Goal: Task Accomplishment & Management: Use online tool/utility

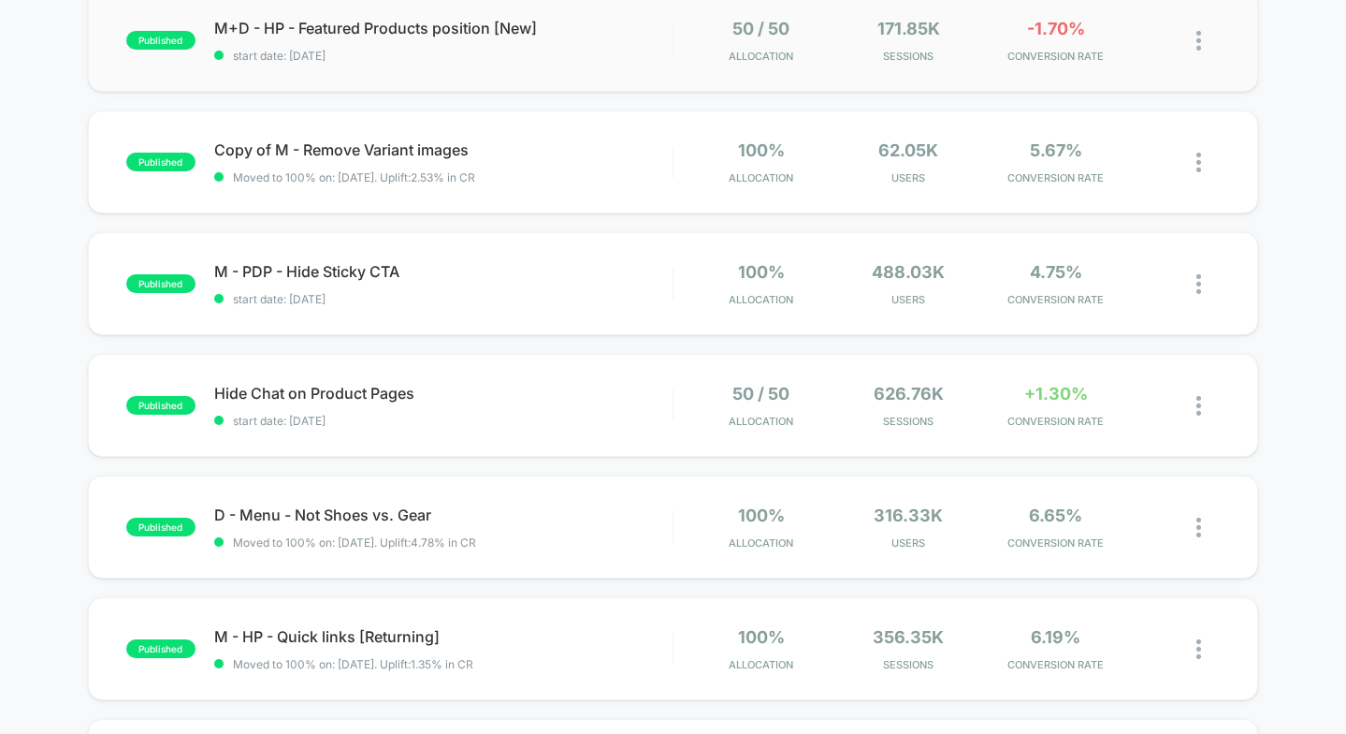
scroll to position [465, 0]
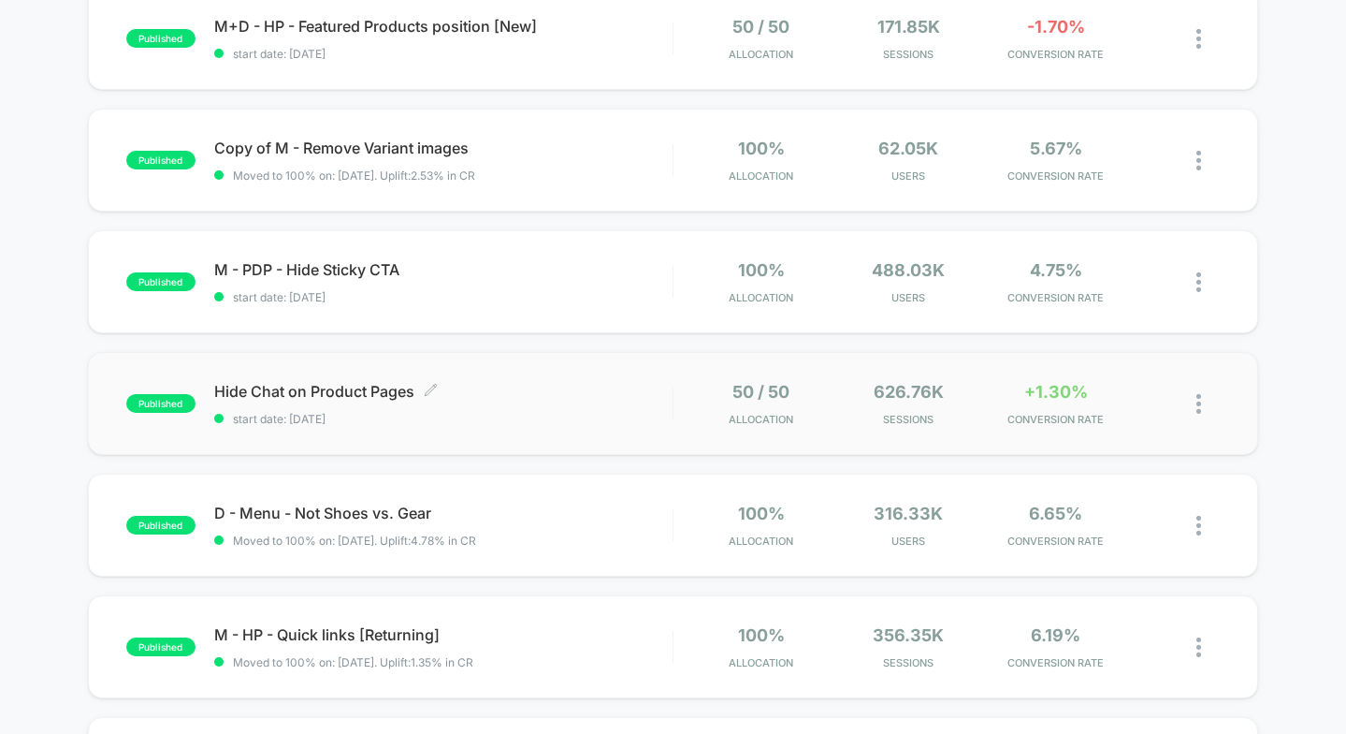
click at [647, 418] on span "start date: [DATE]" at bounding box center [443, 419] width 458 height 14
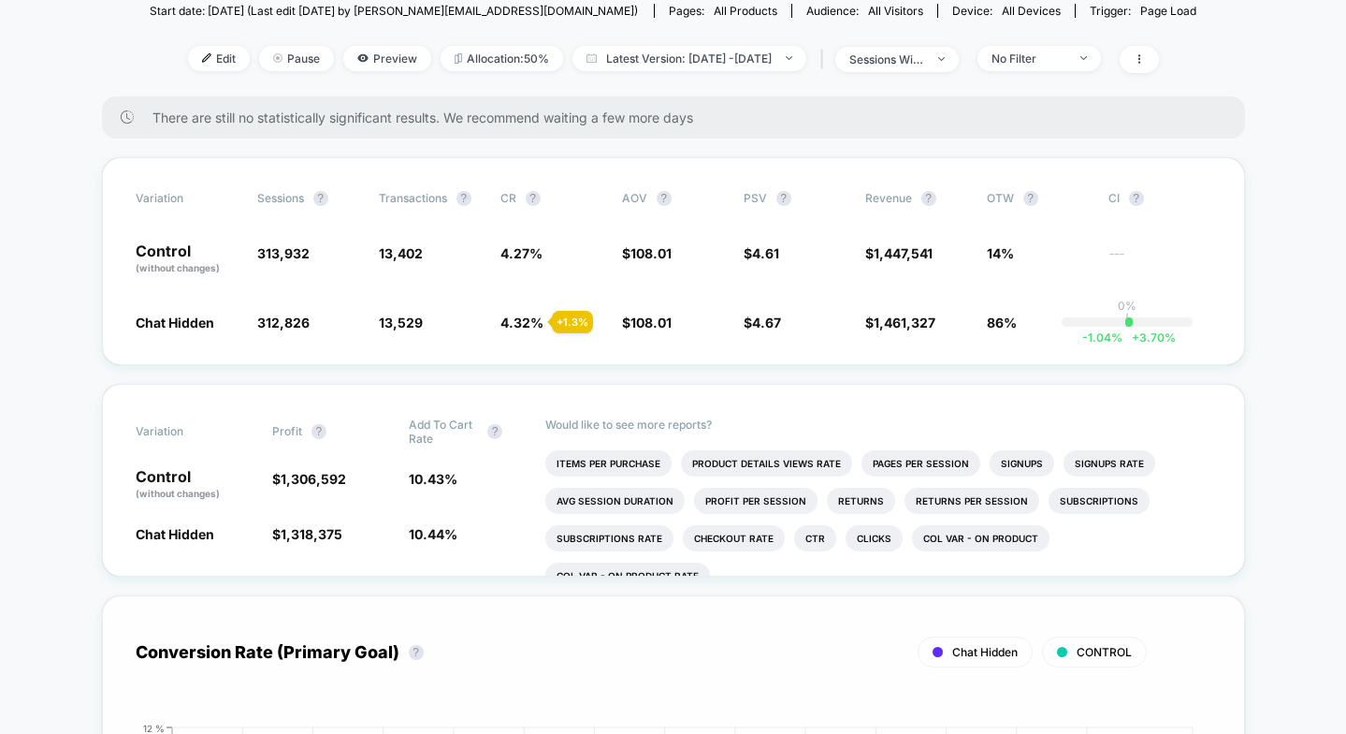
scroll to position [214, 0]
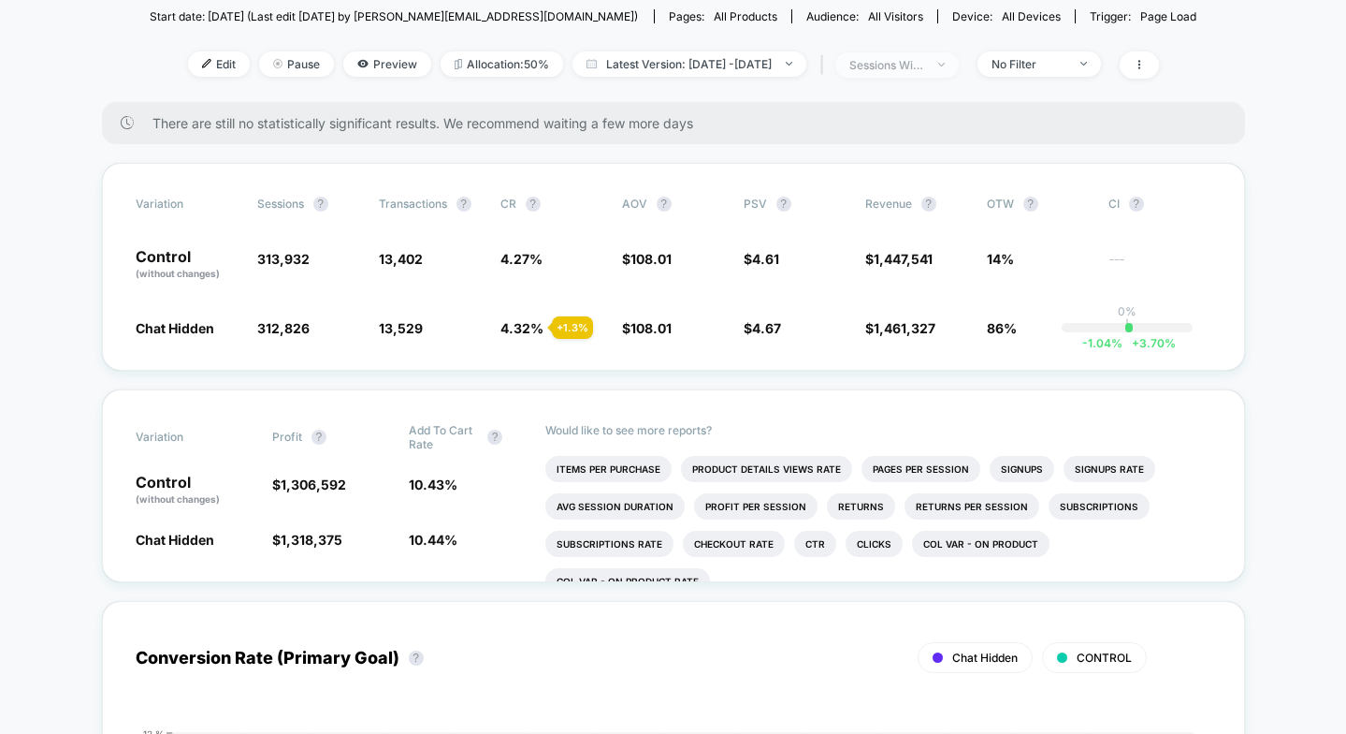
click at [924, 65] on div "sessions with impression" at bounding box center [887, 65] width 75 height 14
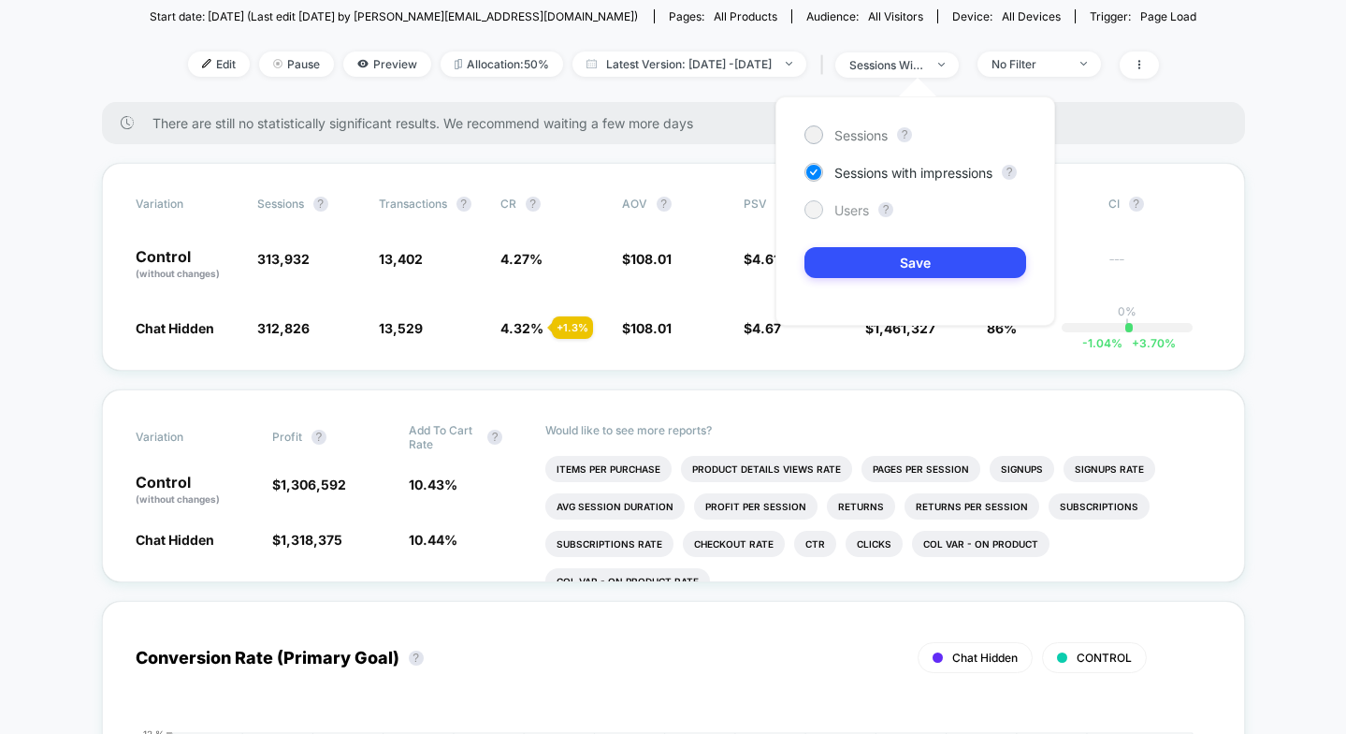
click at [838, 203] on span "Users" at bounding box center [852, 210] width 35 height 16
click at [904, 274] on button "Save" at bounding box center [916, 262] width 222 height 31
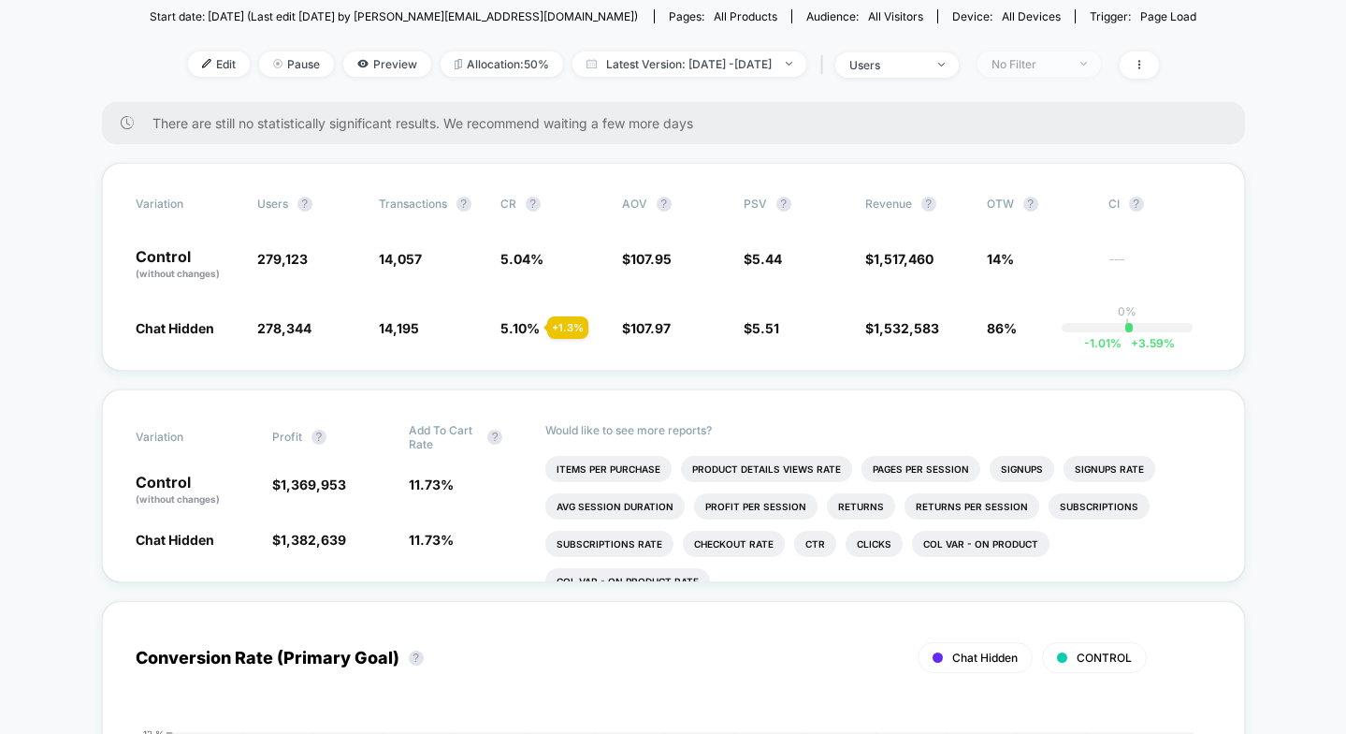
click at [1088, 71] on span "No Filter" at bounding box center [1040, 63] width 124 height 25
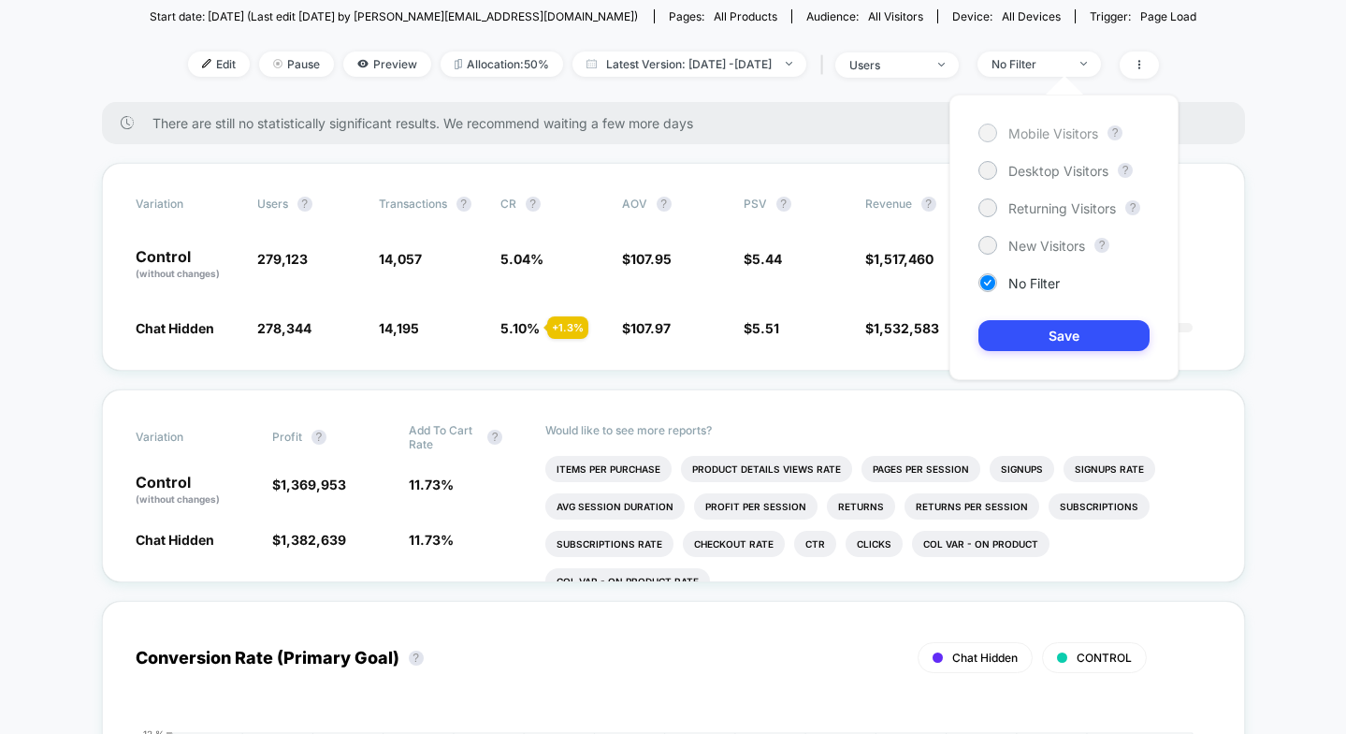
click at [1055, 134] on span "Mobile Visitors" at bounding box center [1054, 133] width 90 height 16
click at [1063, 335] on button "Save" at bounding box center [1064, 335] width 171 height 31
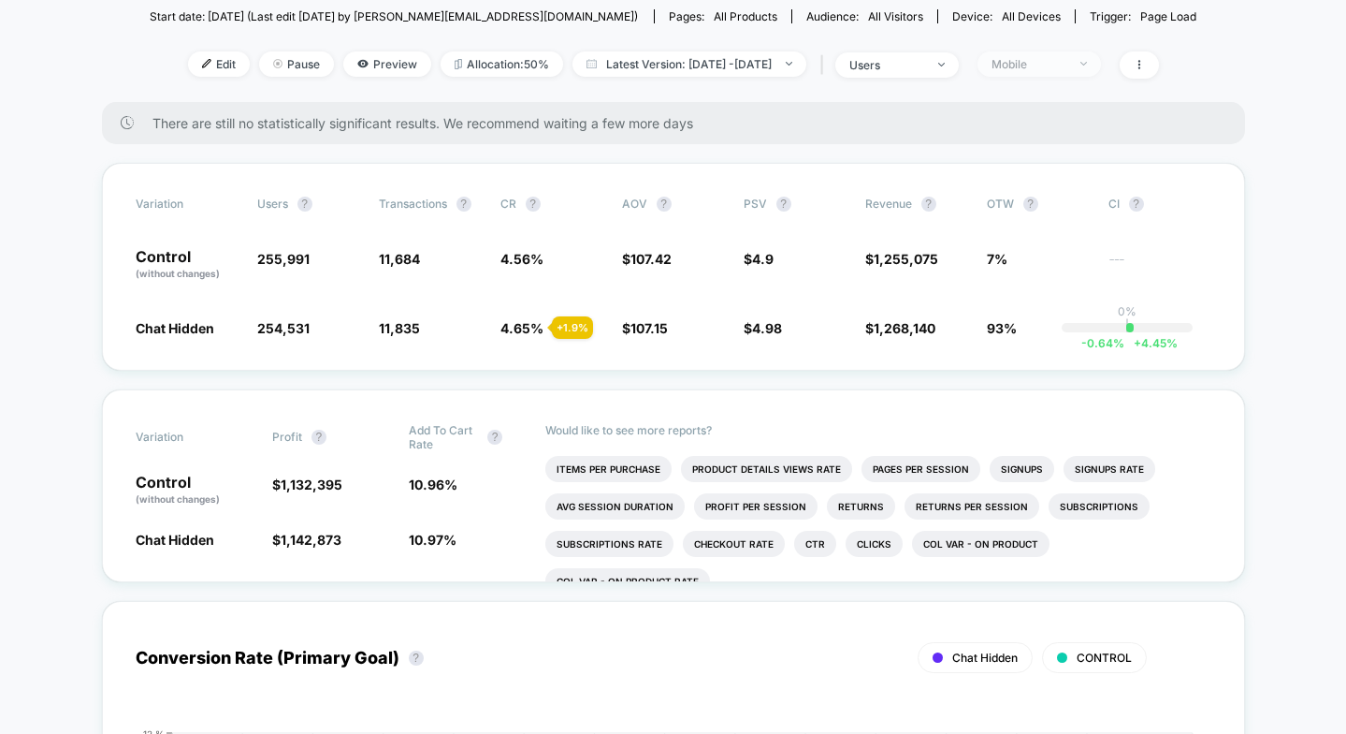
click at [1098, 68] on span "Mobile" at bounding box center [1040, 63] width 124 height 25
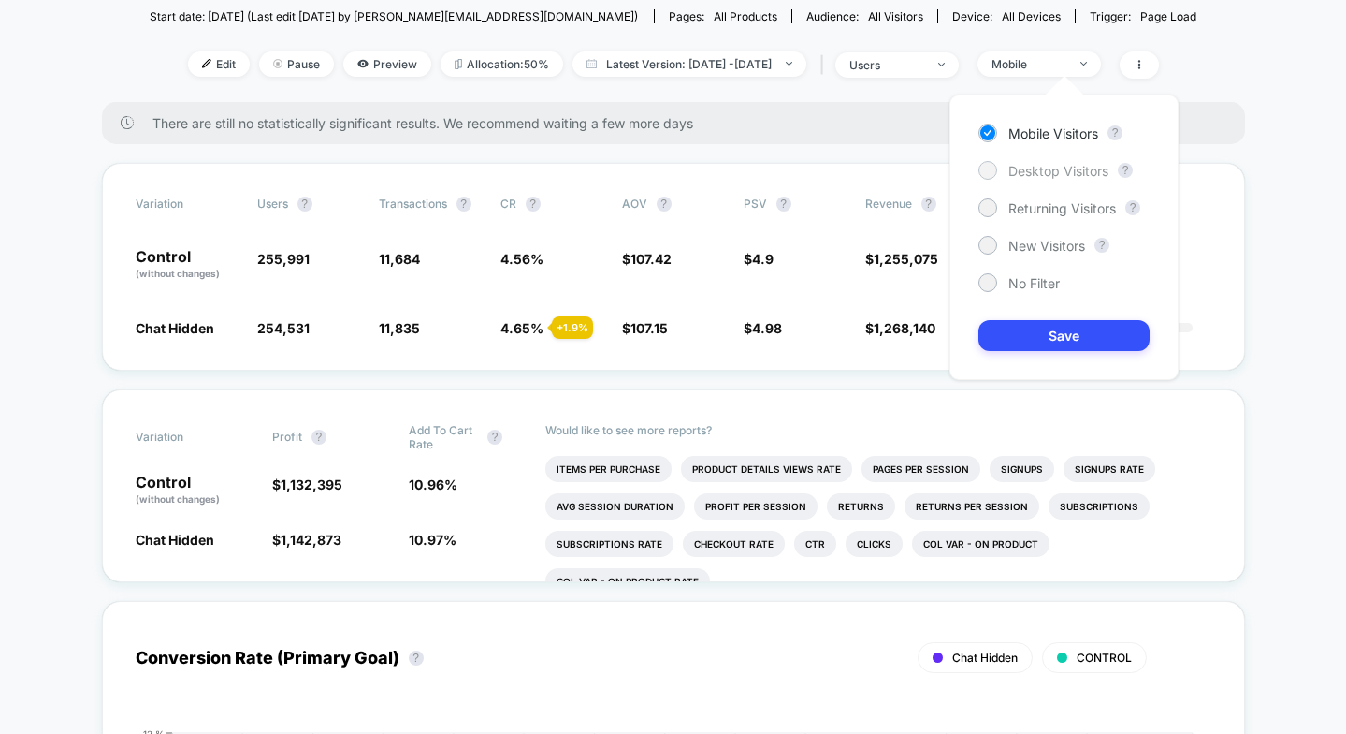
click at [1054, 164] on span "Desktop Visitors" at bounding box center [1059, 171] width 100 height 16
click at [1069, 329] on button "Save" at bounding box center [1064, 335] width 171 height 31
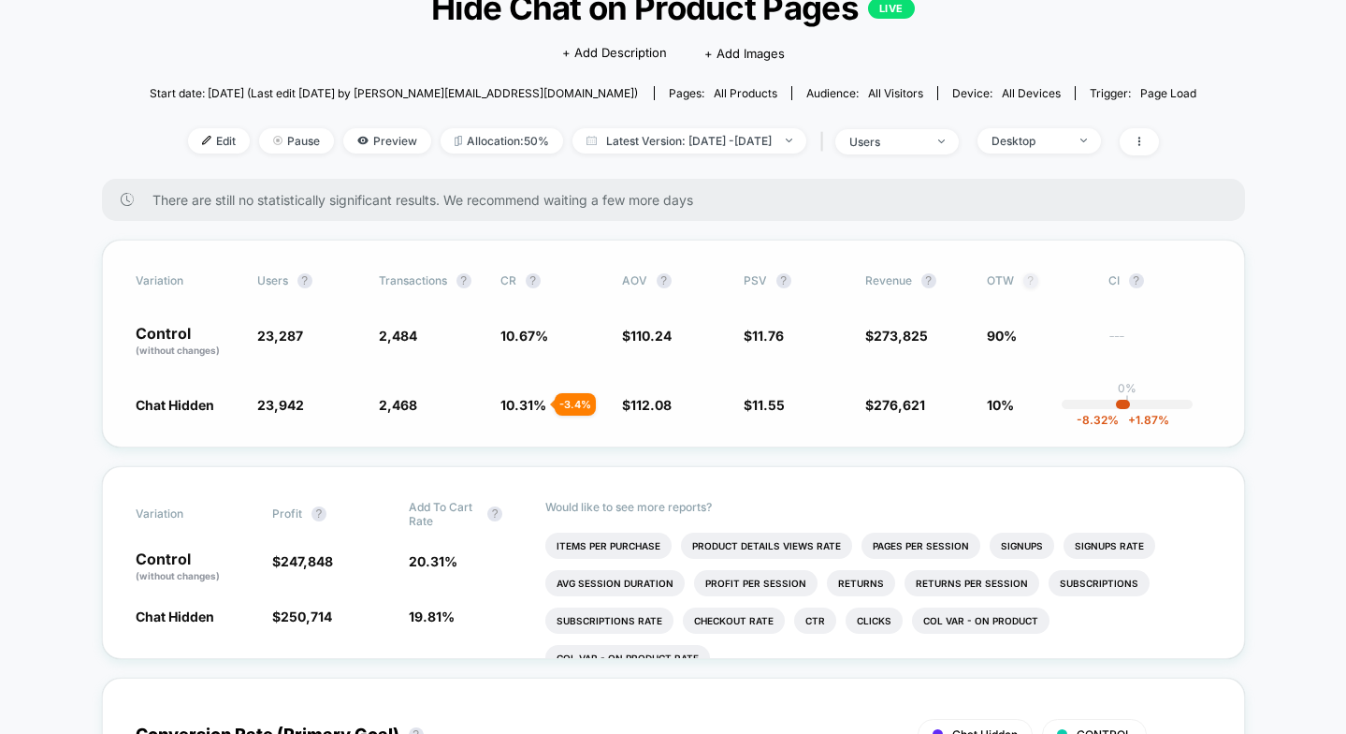
scroll to position [115, 0]
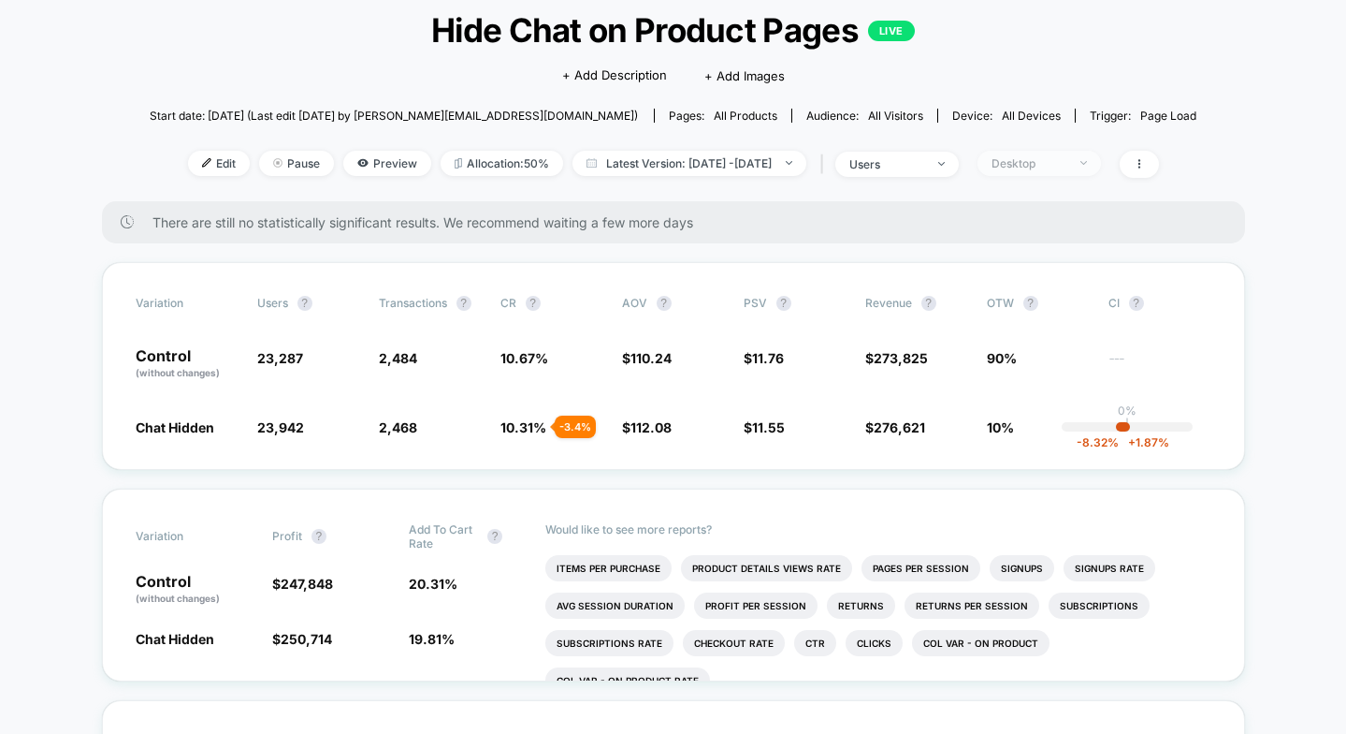
click at [1067, 164] on div "Desktop" at bounding box center [1029, 163] width 75 height 14
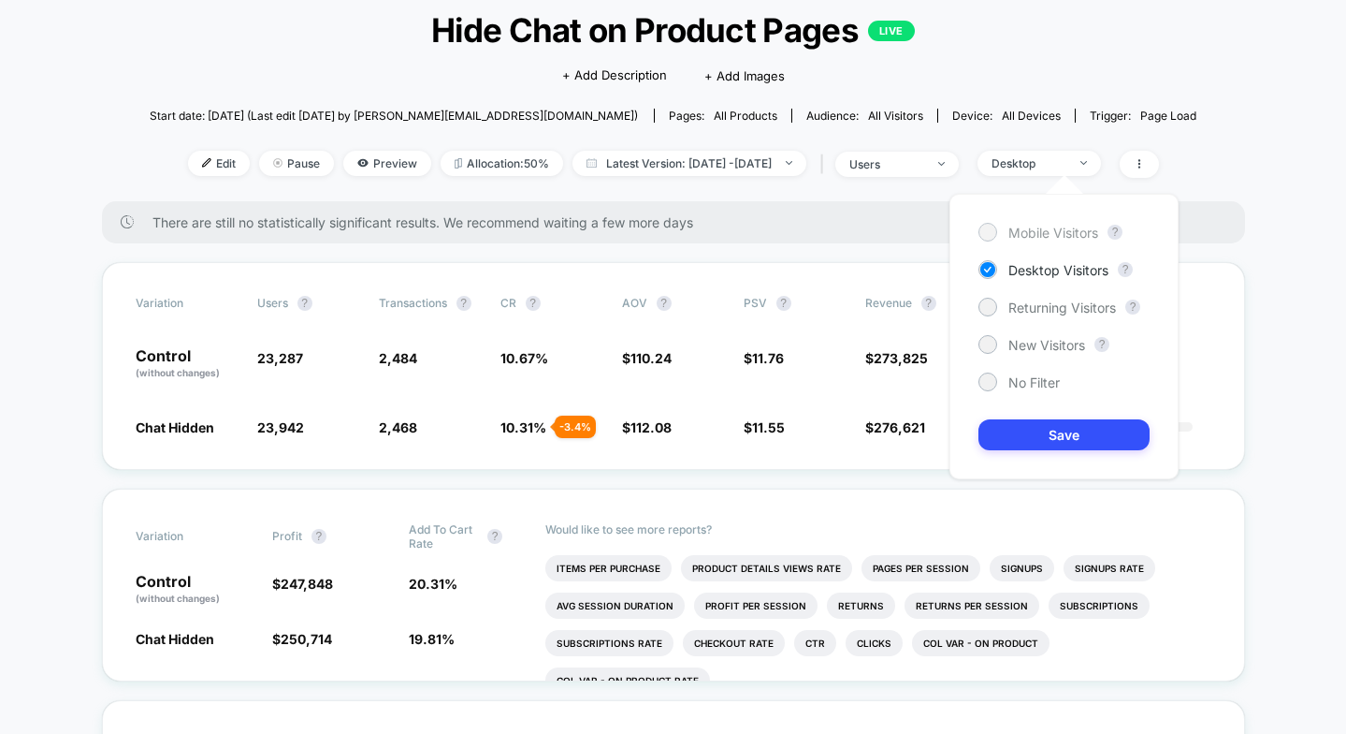
click at [1045, 233] on span "Mobile Visitors" at bounding box center [1054, 233] width 90 height 16
click at [1072, 435] on button "Save" at bounding box center [1064, 434] width 171 height 31
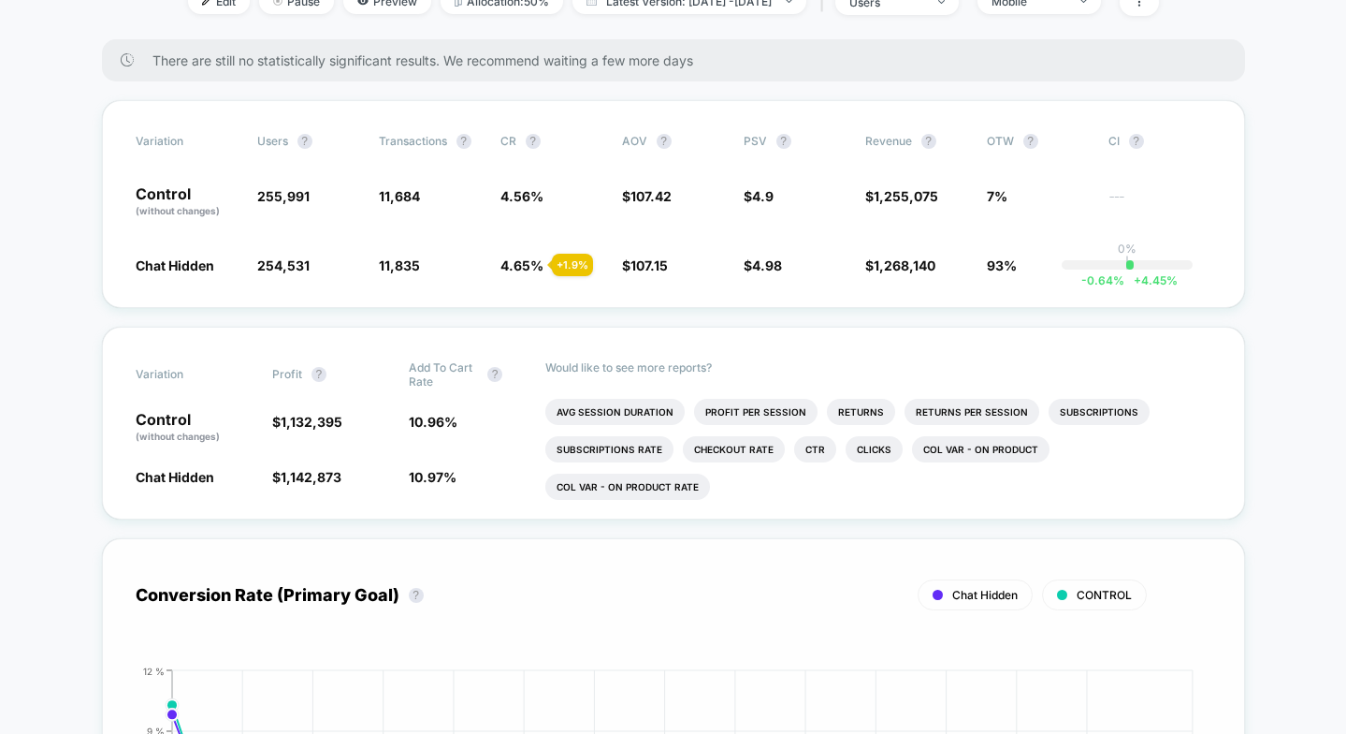
scroll to position [249, 0]
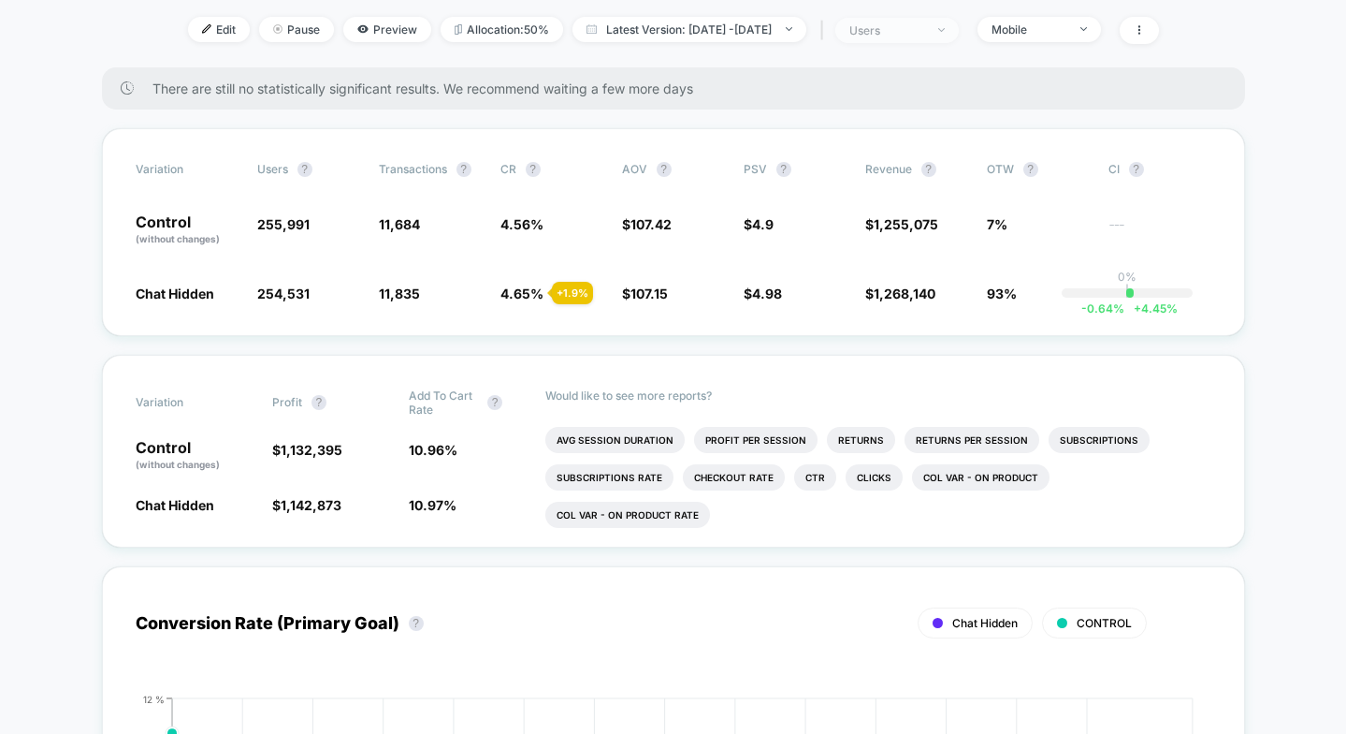
click at [957, 35] on span "users" at bounding box center [898, 30] width 124 height 25
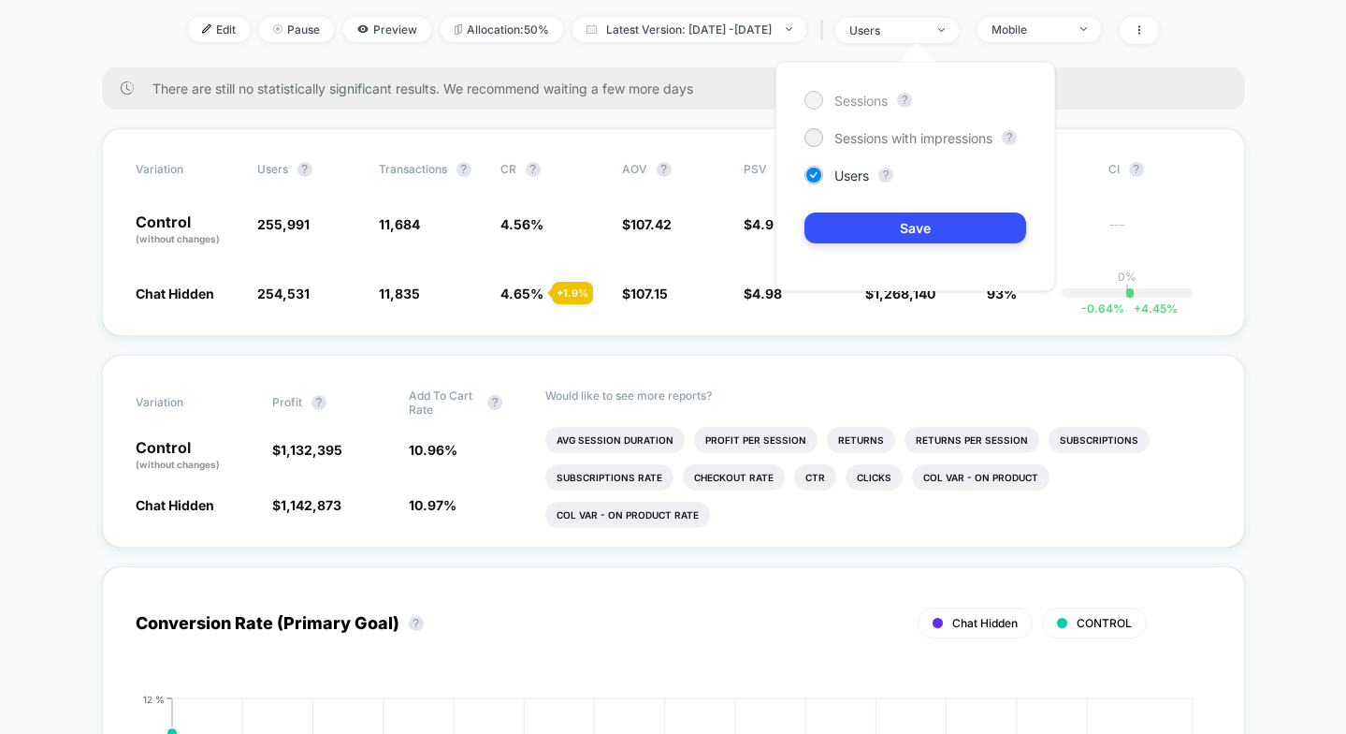
click at [875, 105] on span "Sessions" at bounding box center [861, 101] width 53 height 16
click at [924, 219] on button "Save" at bounding box center [916, 227] width 222 height 31
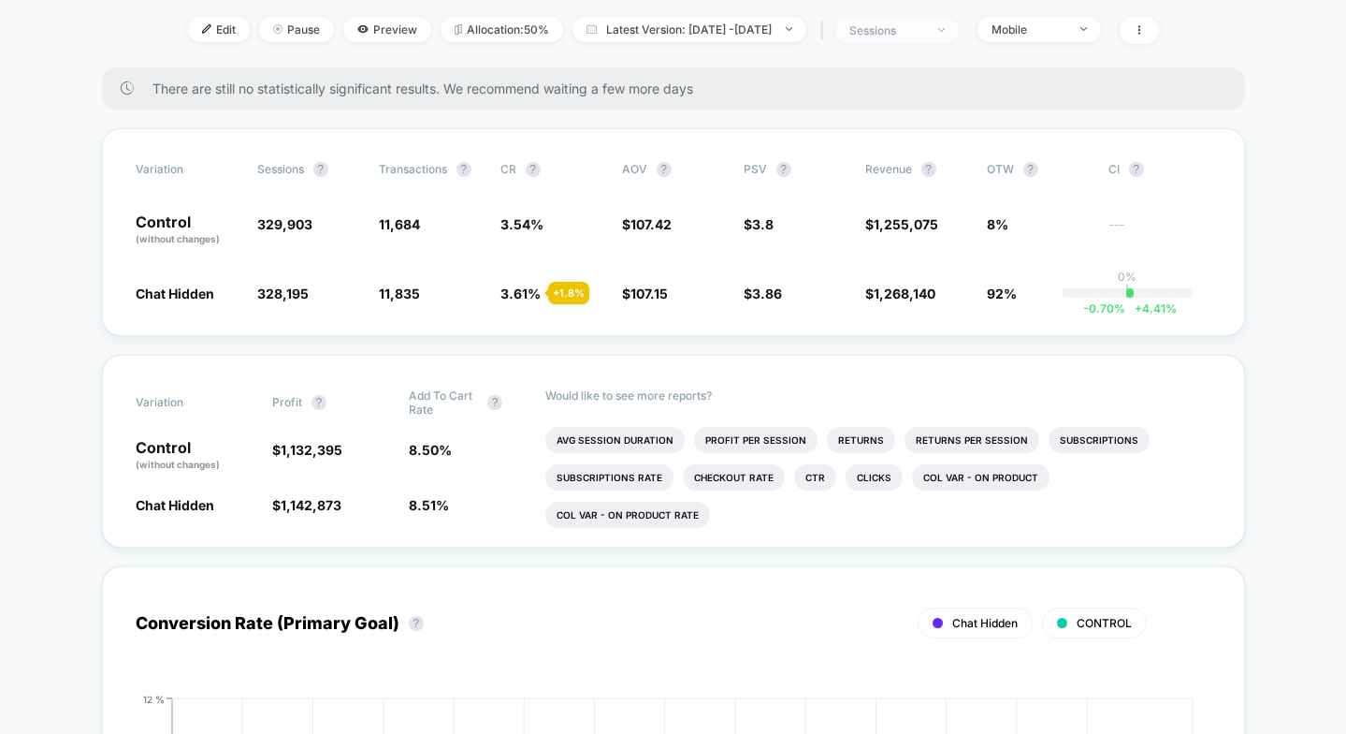
click at [924, 24] on div "sessions" at bounding box center [887, 30] width 75 height 14
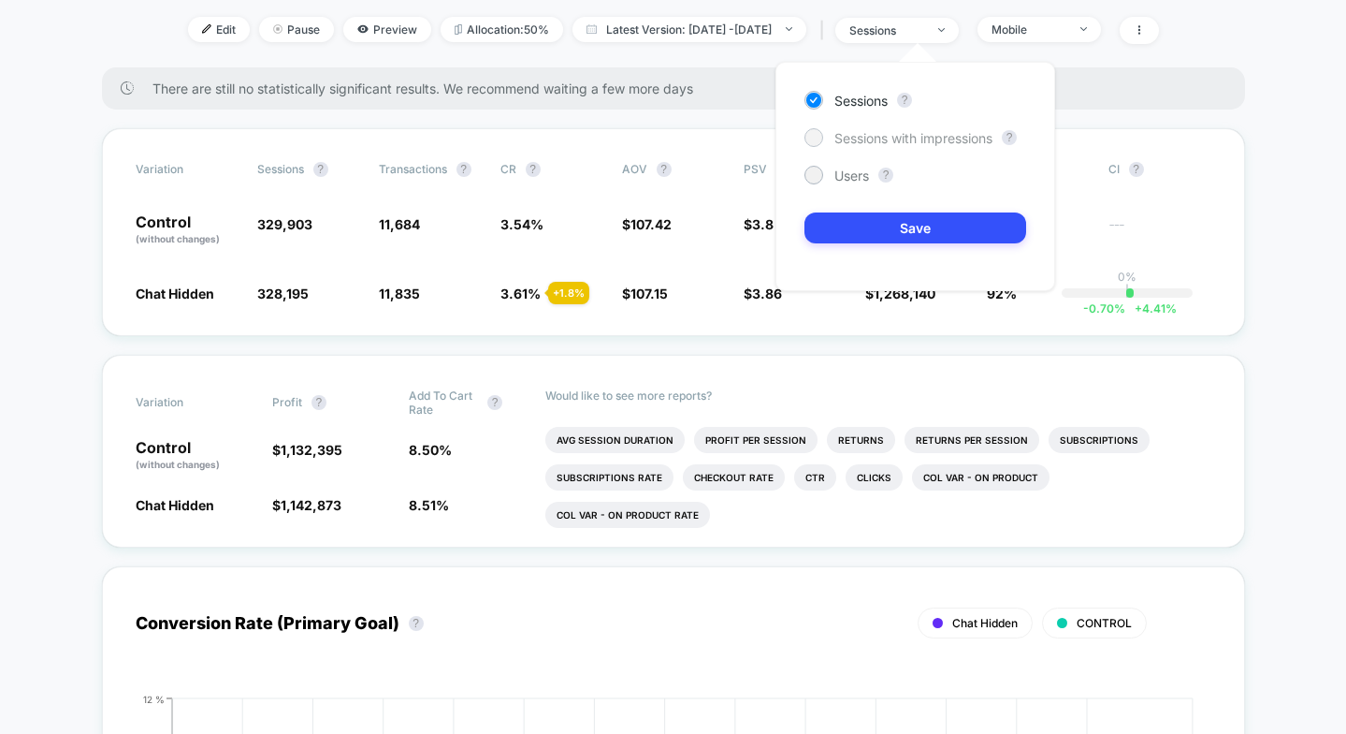
click at [906, 138] on span "Sessions with impressions" at bounding box center [914, 138] width 158 height 16
click at [916, 222] on button "Save" at bounding box center [916, 227] width 222 height 31
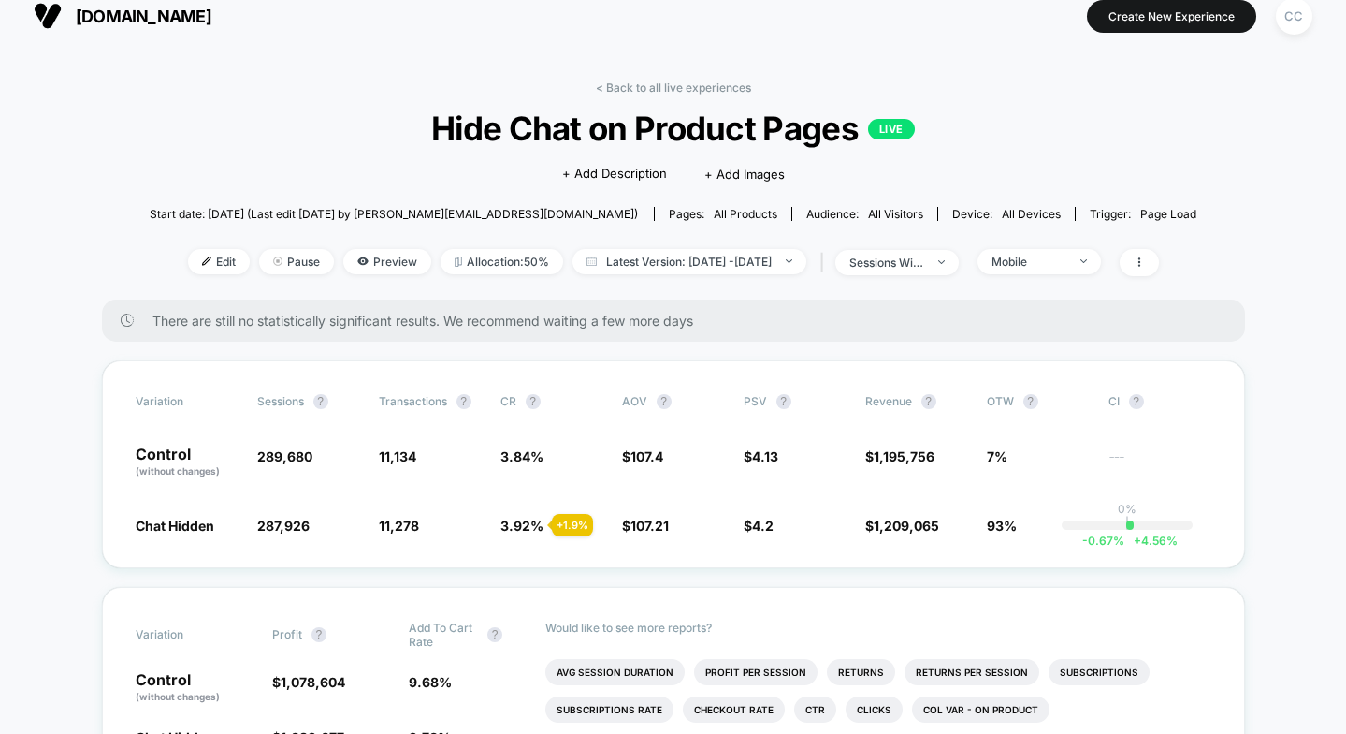
scroll to position [3, 0]
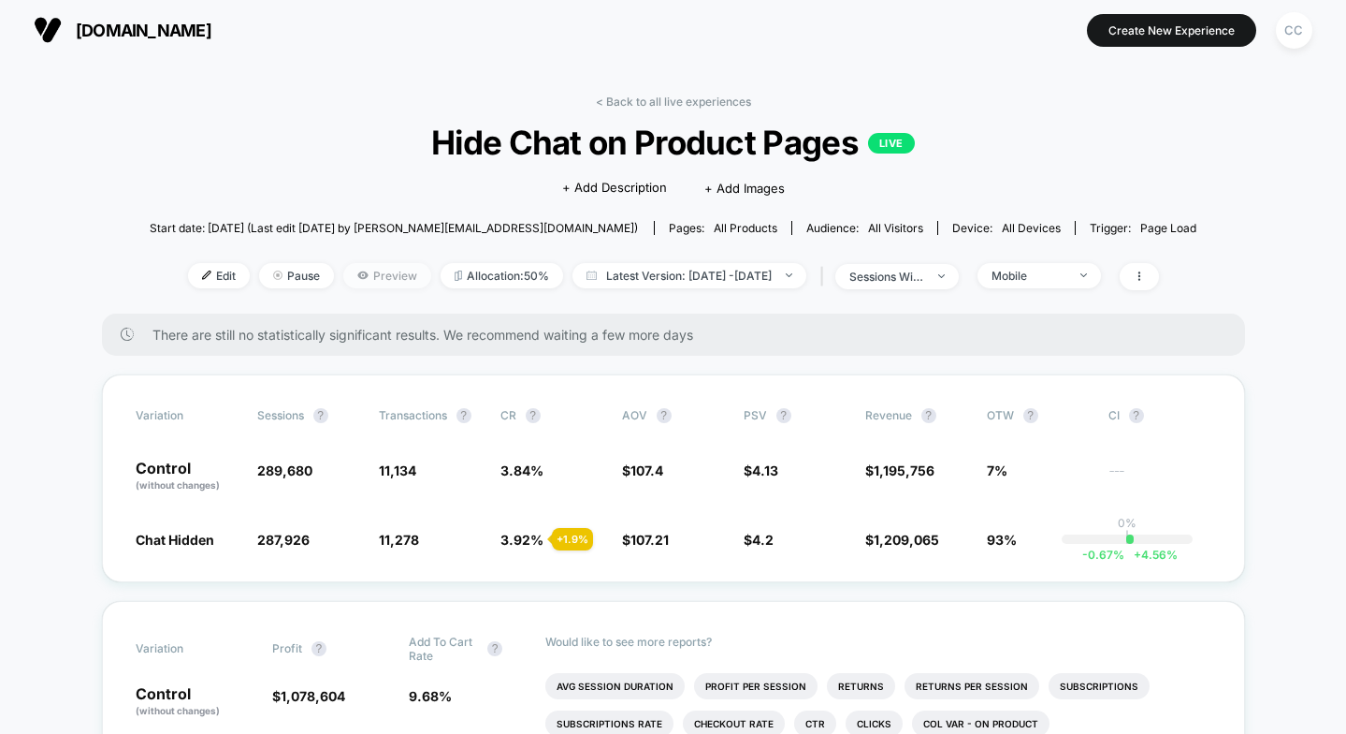
click at [362, 281] on span "Preview" at bounding box center [387, 275] width 88 height 25
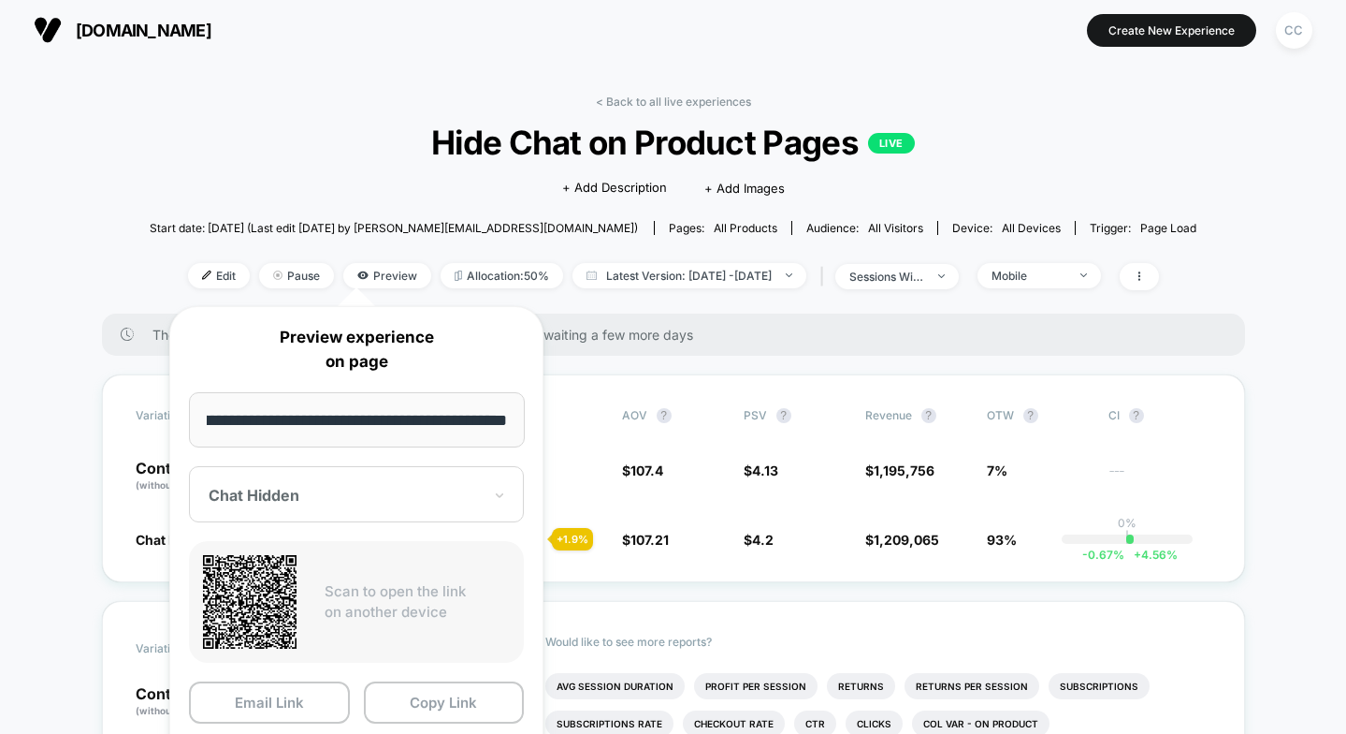
scroll to position [0, 0]
click at [355, 478] on div "Chat Hidden" at bounding box center [356, 494] width 335 height 56
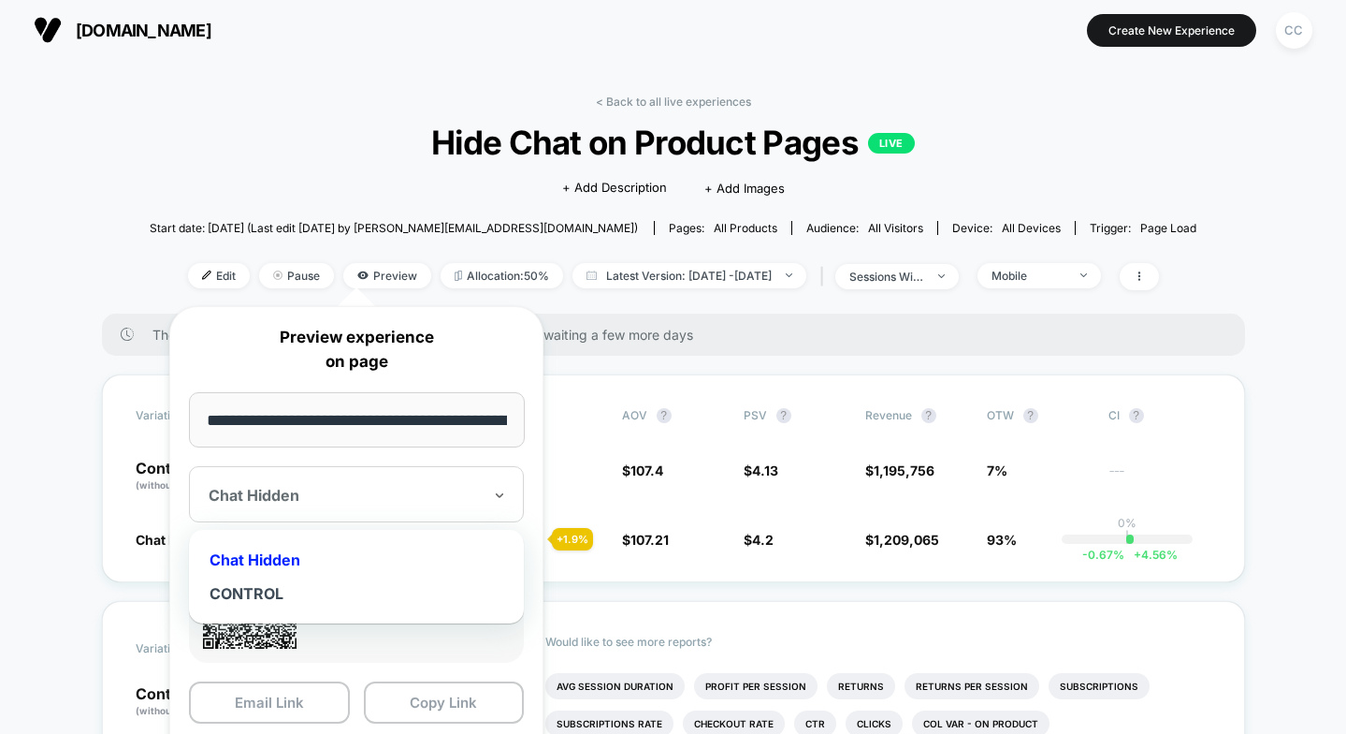
click at [395, 423] on input "**********" at bounding box center [357, 419] width 336 height 55
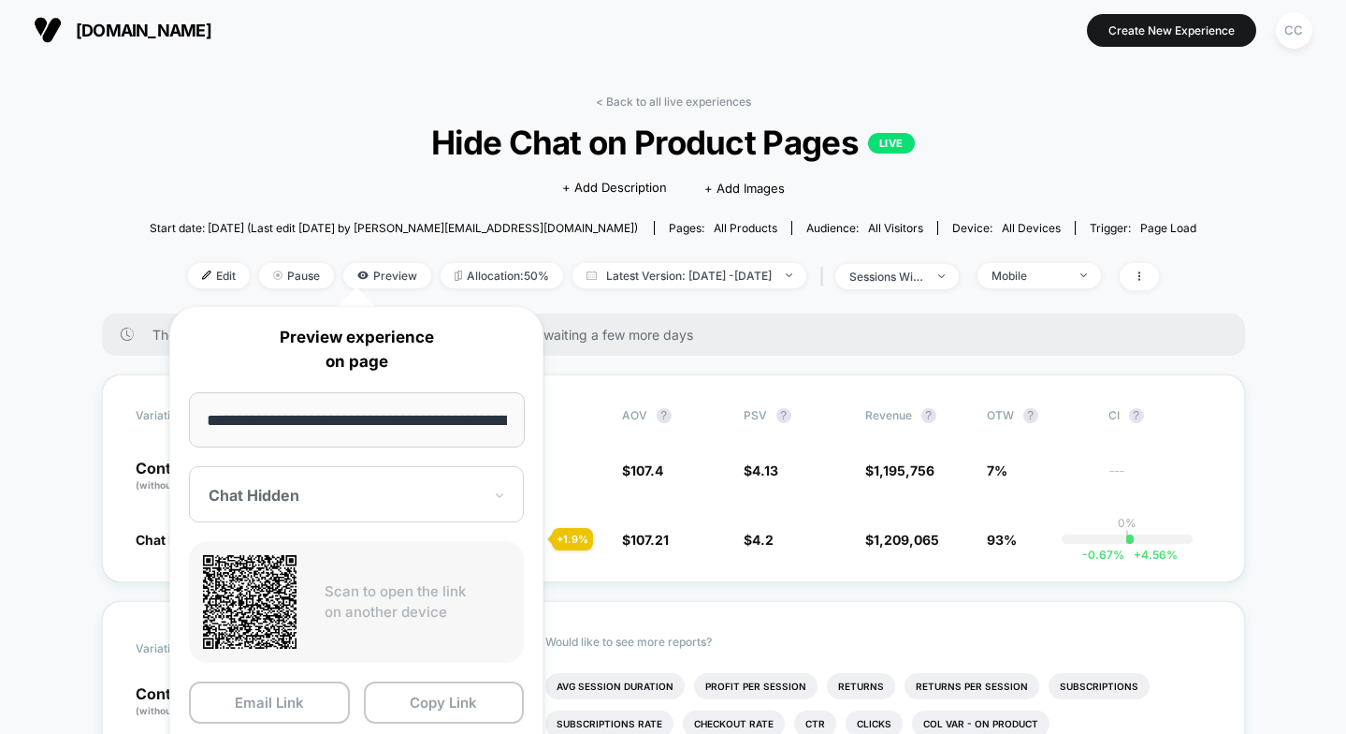
click at [395, 423] on input "**********" at bounding box center [357, 419] width 336 height 55
click at [465, 711] on button "Copy Link" at bounding box center [444, 702] width 161 height 42
